Goal: Task Accomplishment & Management: Use online tool/utility

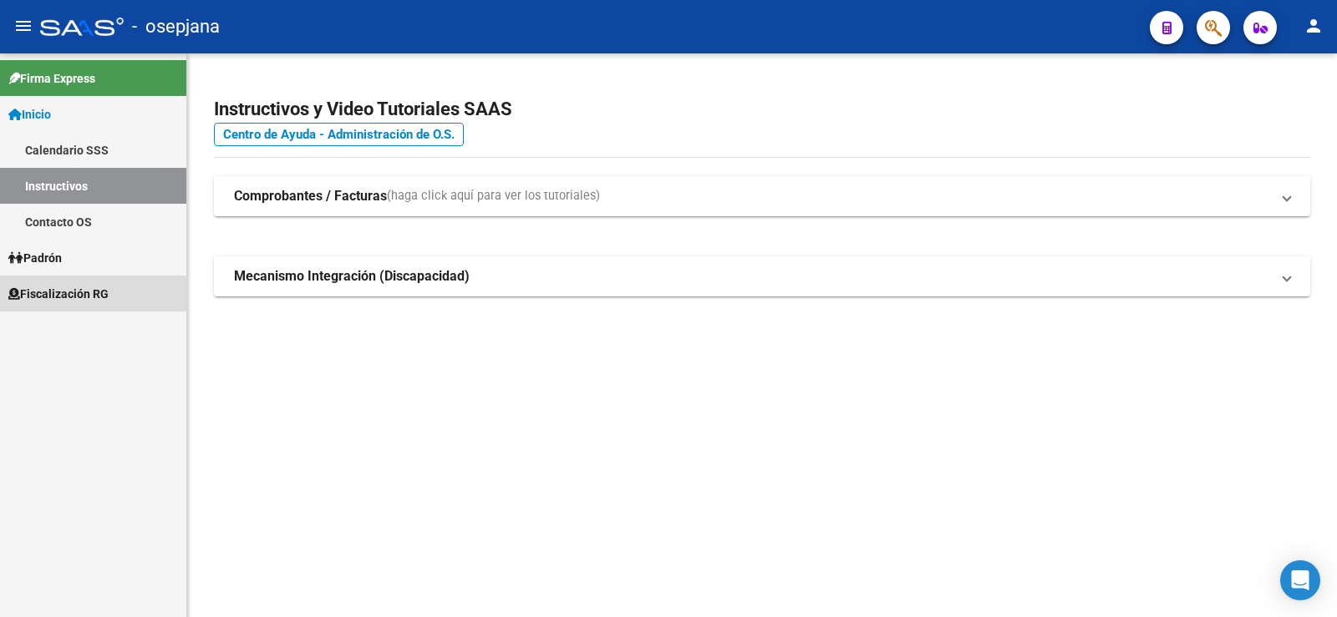
click at [66, 293] on span "Fiscalización RG" at bounding box center [58, 294] width 100 height 18
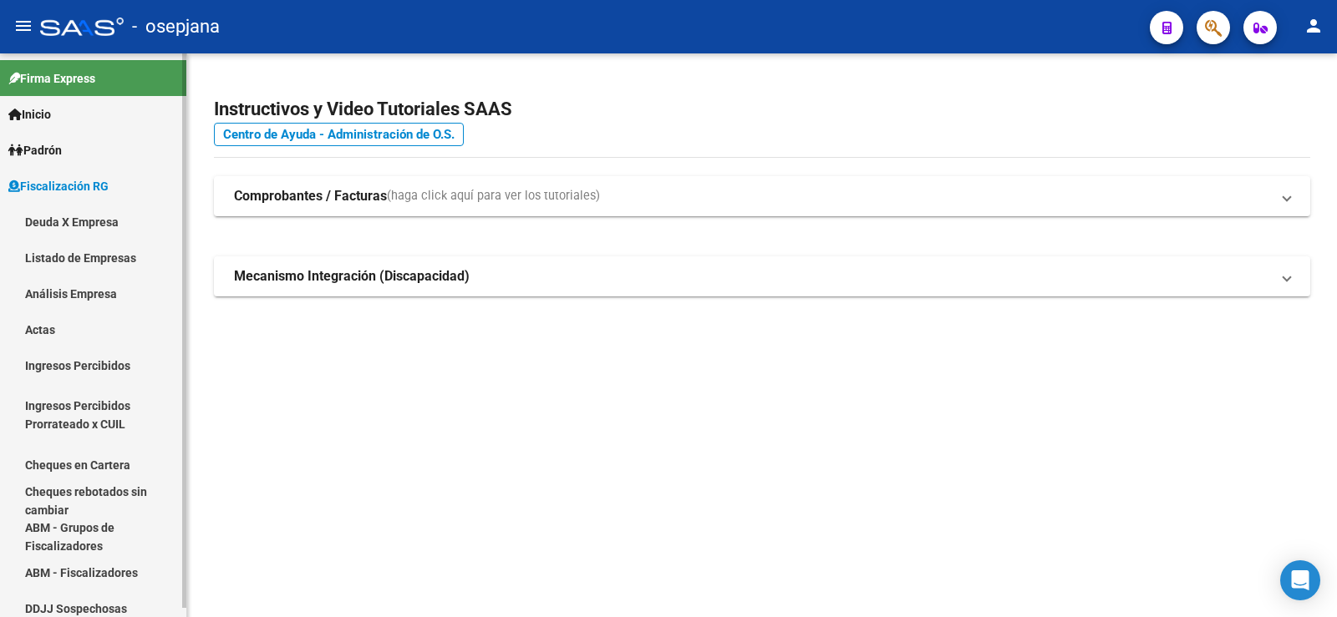
click at [59, 289] on link "Análisis Empresa" at bounding box center [93, 294] width 186 height 36
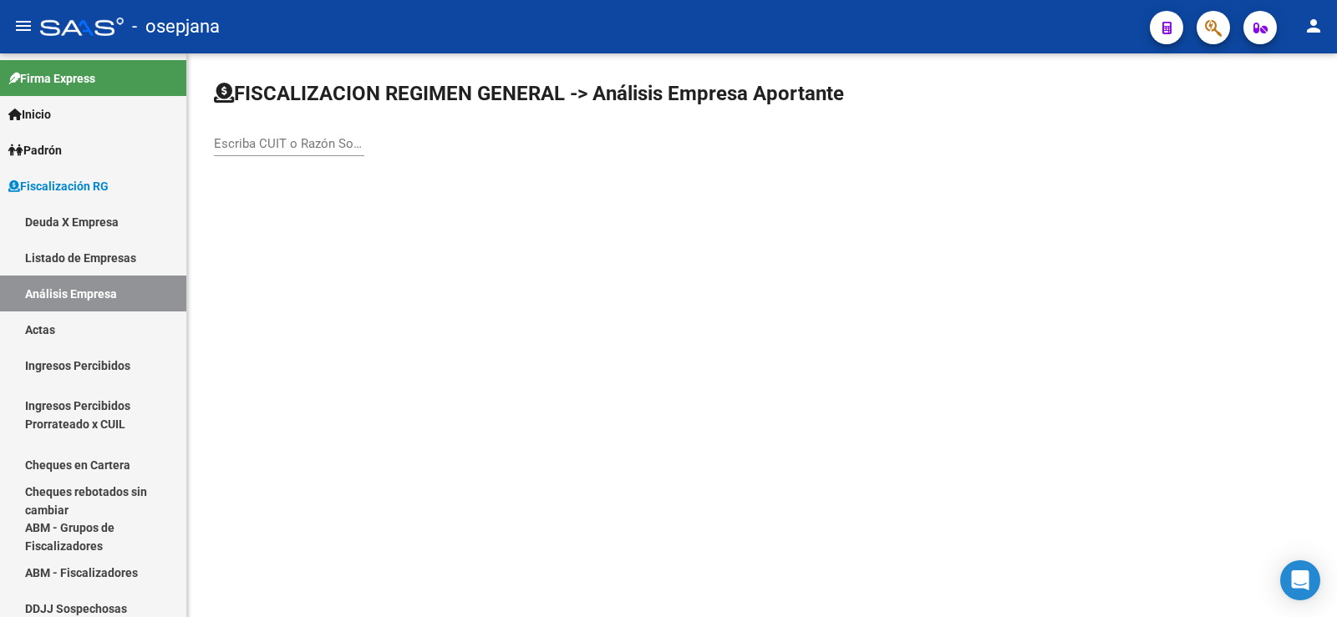
click at [256, 141] on input "Escriba CUIT o Razón Social para buscar" at bounding box center [289, 143] width 150 height 15
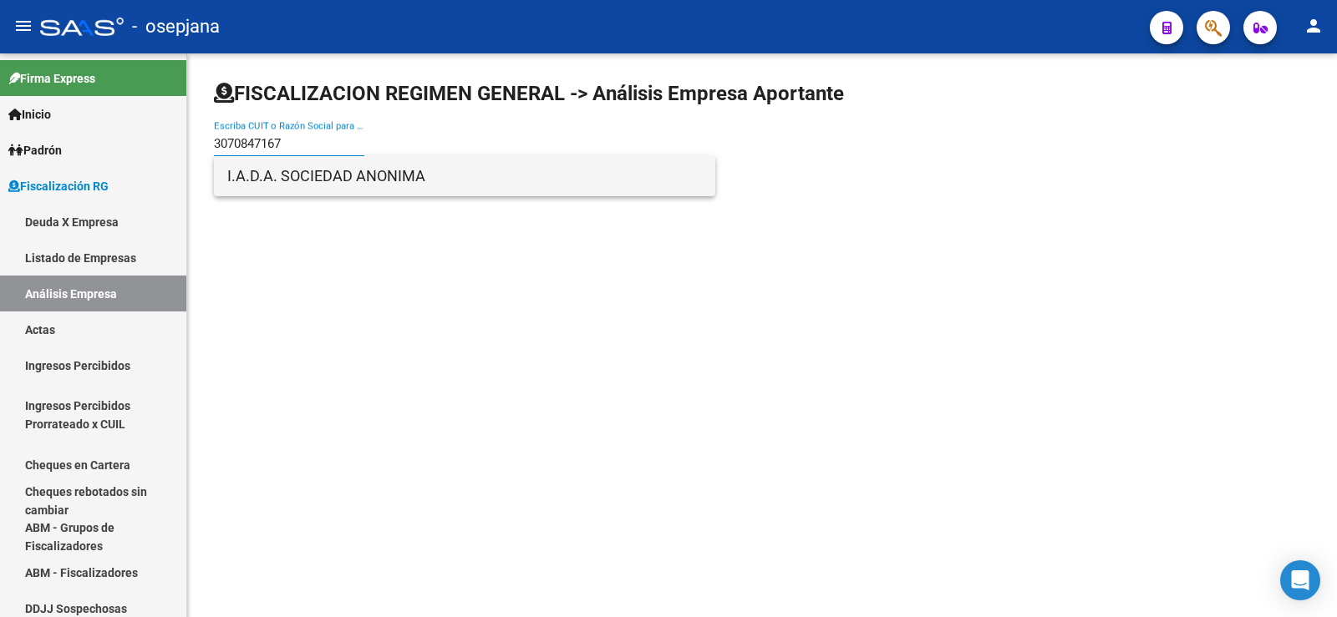
type input "3070847167"
click at [283, 179] on span "I.A.D.A. SOCIEDAD ANONIMA" at bounding box center [464, 176] width 475 height 40
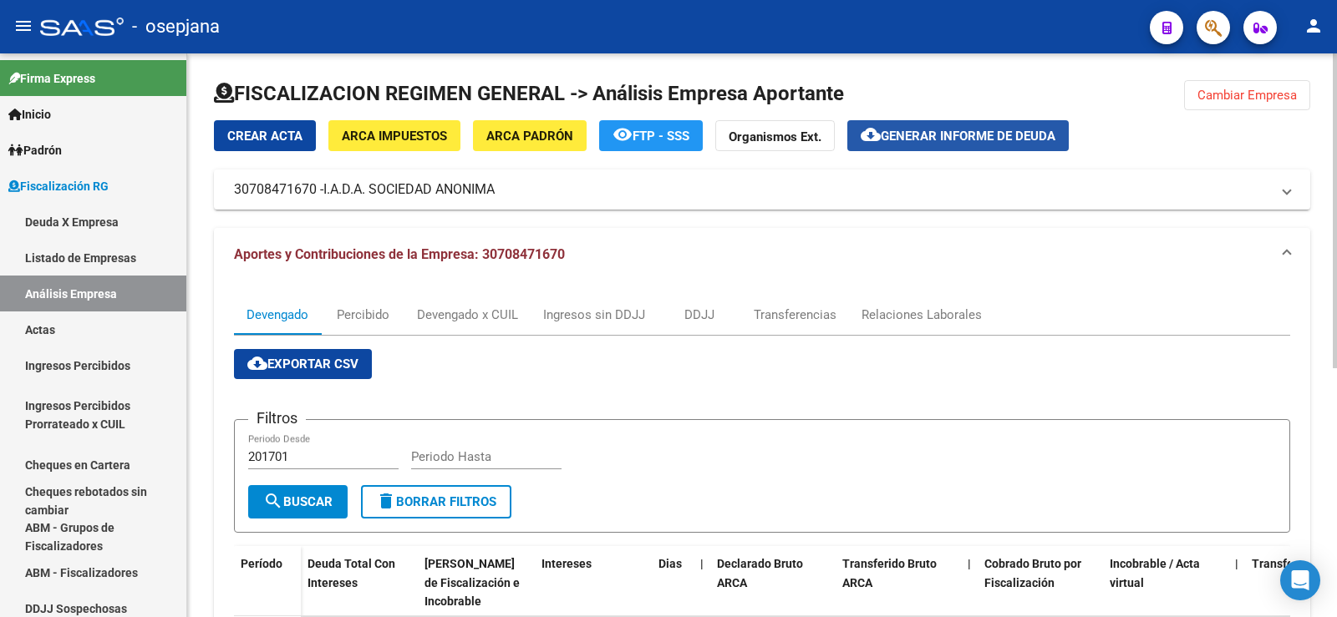
click at [950, 132] on span "Generar informe de deuda" at bounding box center [968, 136] width 175 height 15
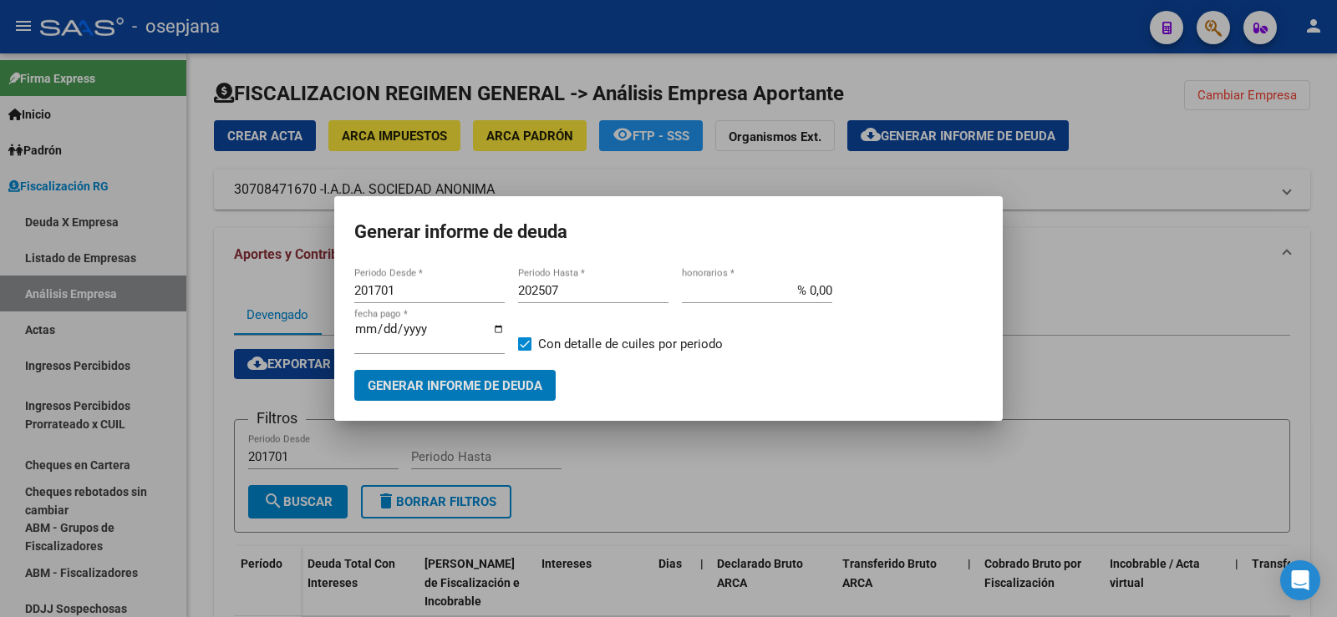
click at [396, 290] on input "201701" at bounding box center [429, 290] width 150 height 15
click at [383, 296] on input "201701" at bounding box center [429, 290] width 150 height 15
click at [378, 292] on input "201701" at bounding box center [429, 290] width 150 height 15
type input "202501"
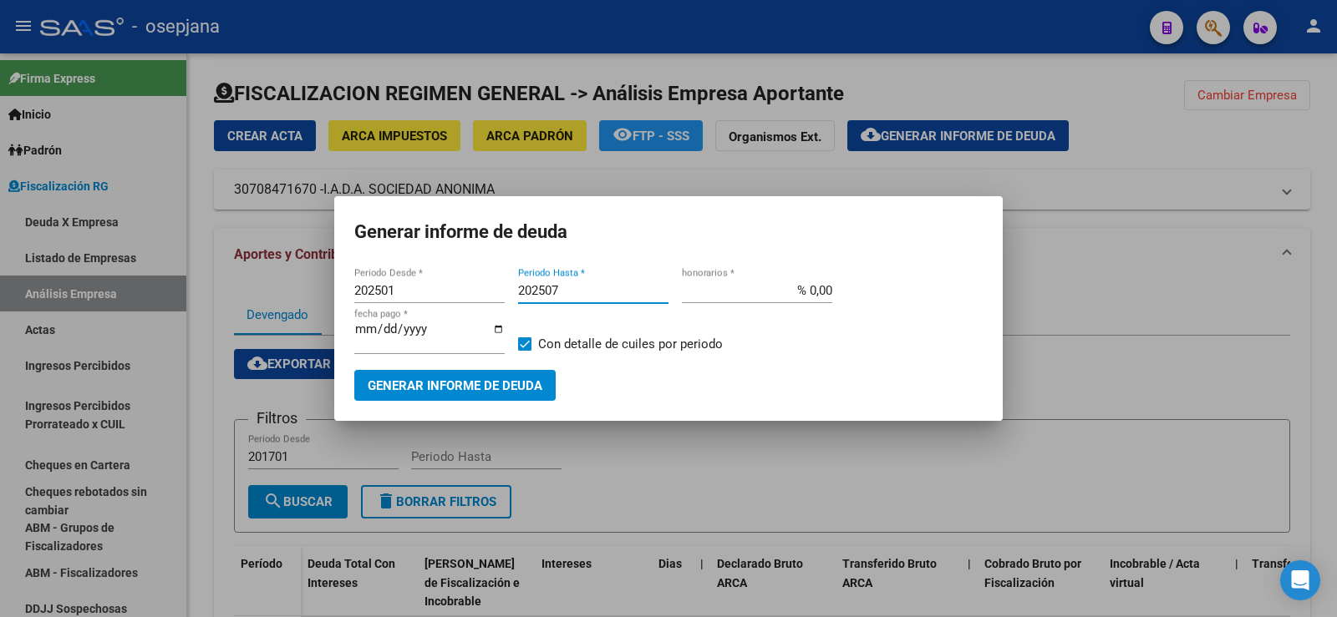
click at [561, 293] on input "202507" at bounding box center [593, 290] width 150 height 15
type input "202508"
click at [813, 289] on input "% 0,00" at bounding box center [757, 290] width 150 height 15
click at [811, 290] on input "% 0,00" at bounding box center [757, 290] width 150 height 15
click at [811, 293] on input "% 0,00" at bounding box center [757, 290] width 150 height 15
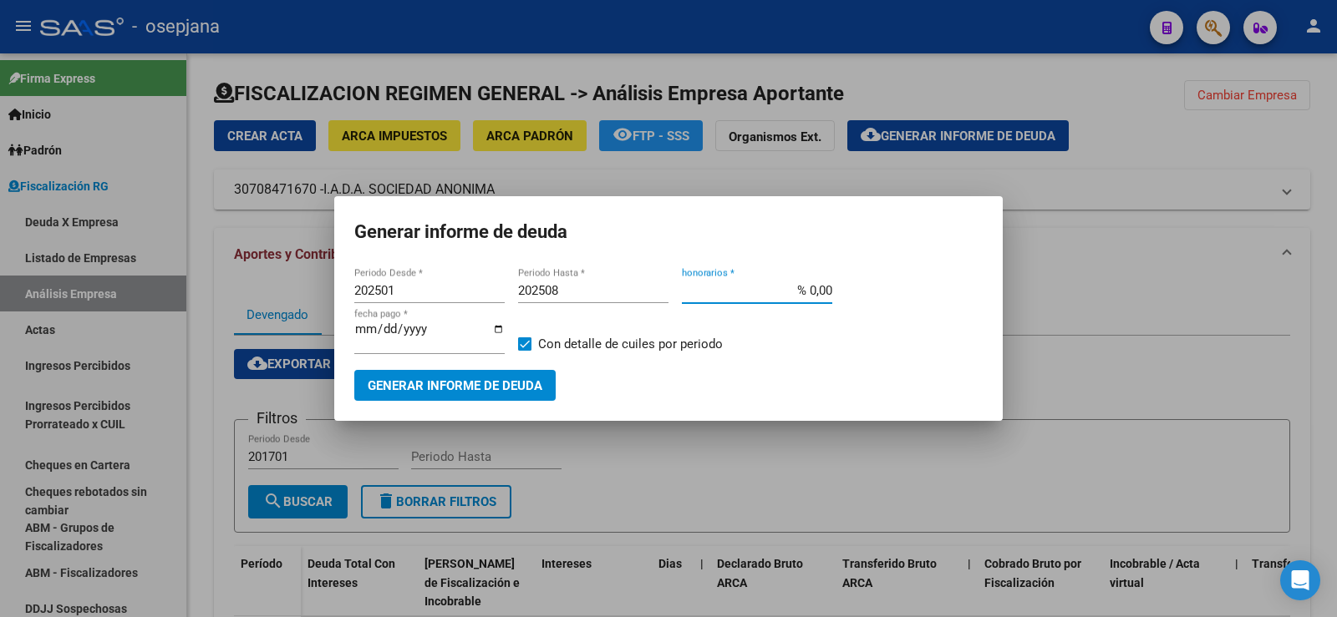
click at [816, 293] on input "% 0,00" at bounding box center [757, 290] width 150 height 15
type input "% 10,00"
click at [382, 334] on input "[DATE]" at bounding box center [429, 335] width 150 height 27
type input "[DATE]"
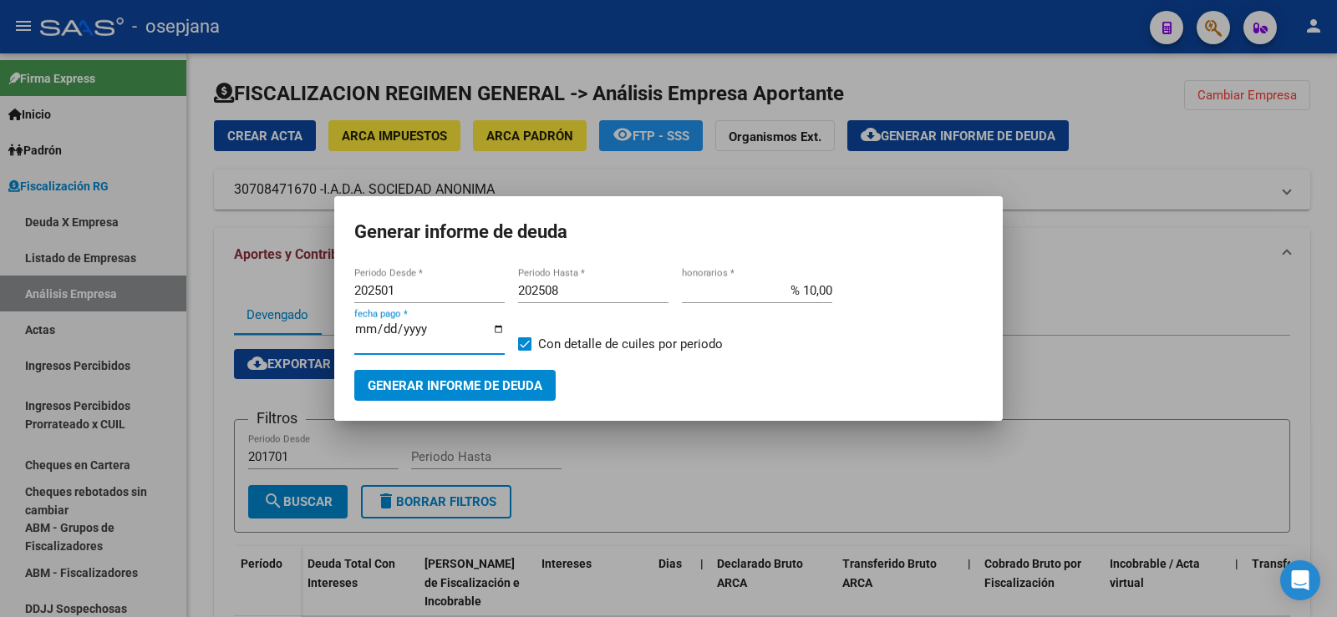
click at [442, 383] on span "Generar informe de deuda" at bounding box center [455, 385] width 175 height 15
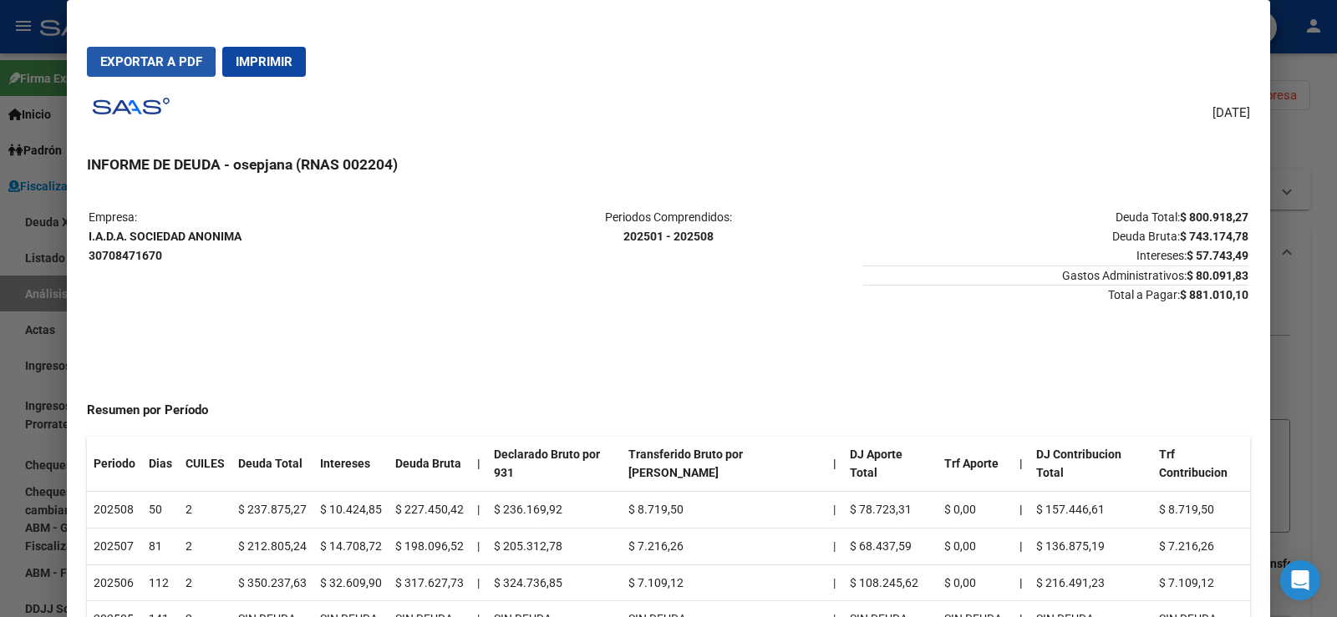
click at [137, 62] on span "Exportar a PDF" at bounding box center [151, 61] width 102 height 15
